Goal: Navigation & Orientation: Find specific page/section

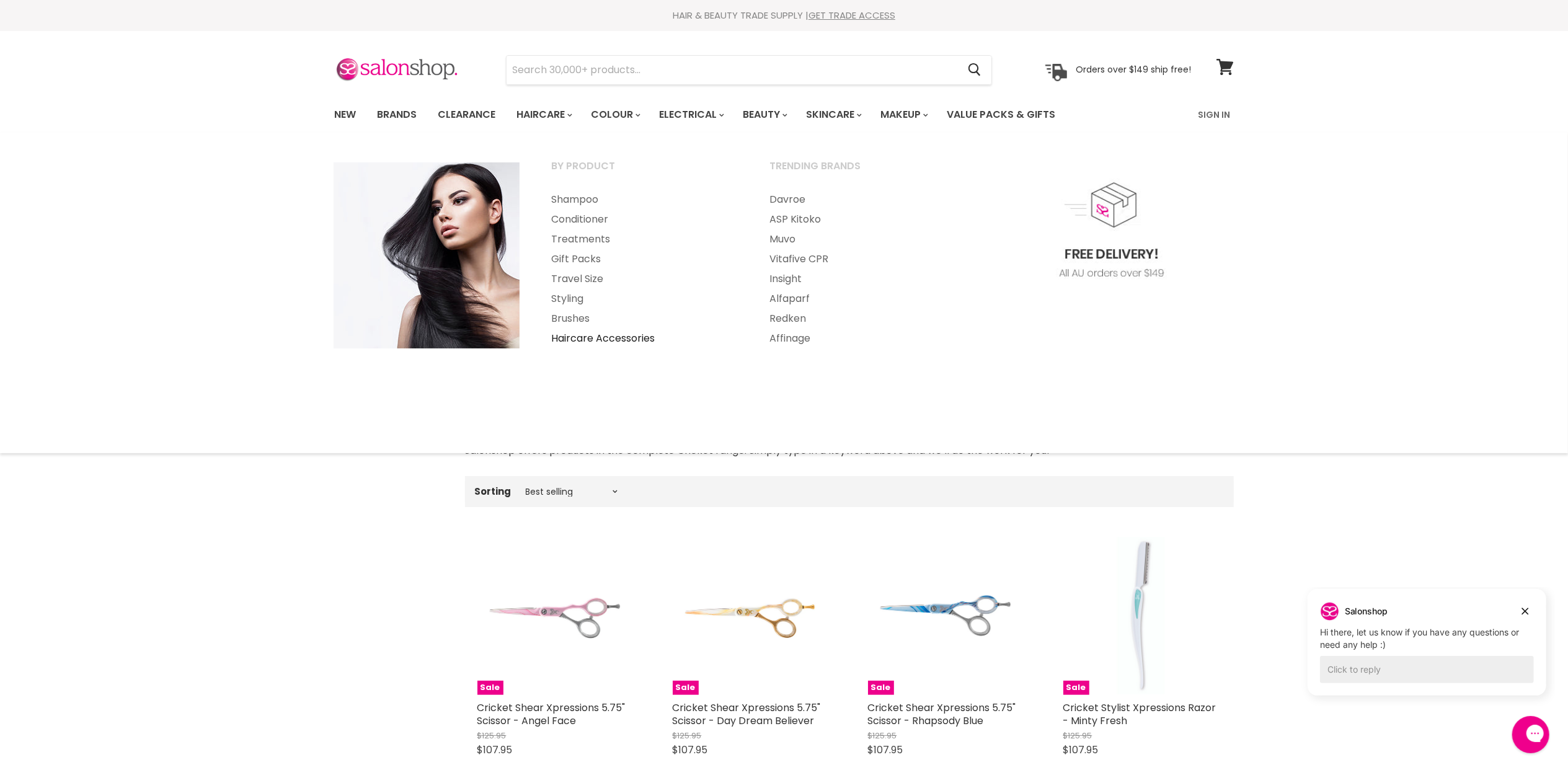
click at [584, 340] on link "Haircare Accessories" at bounding box center [644, 339] width 216 height 20
